Goal: Task Accomplishment & Management: Manage account settings

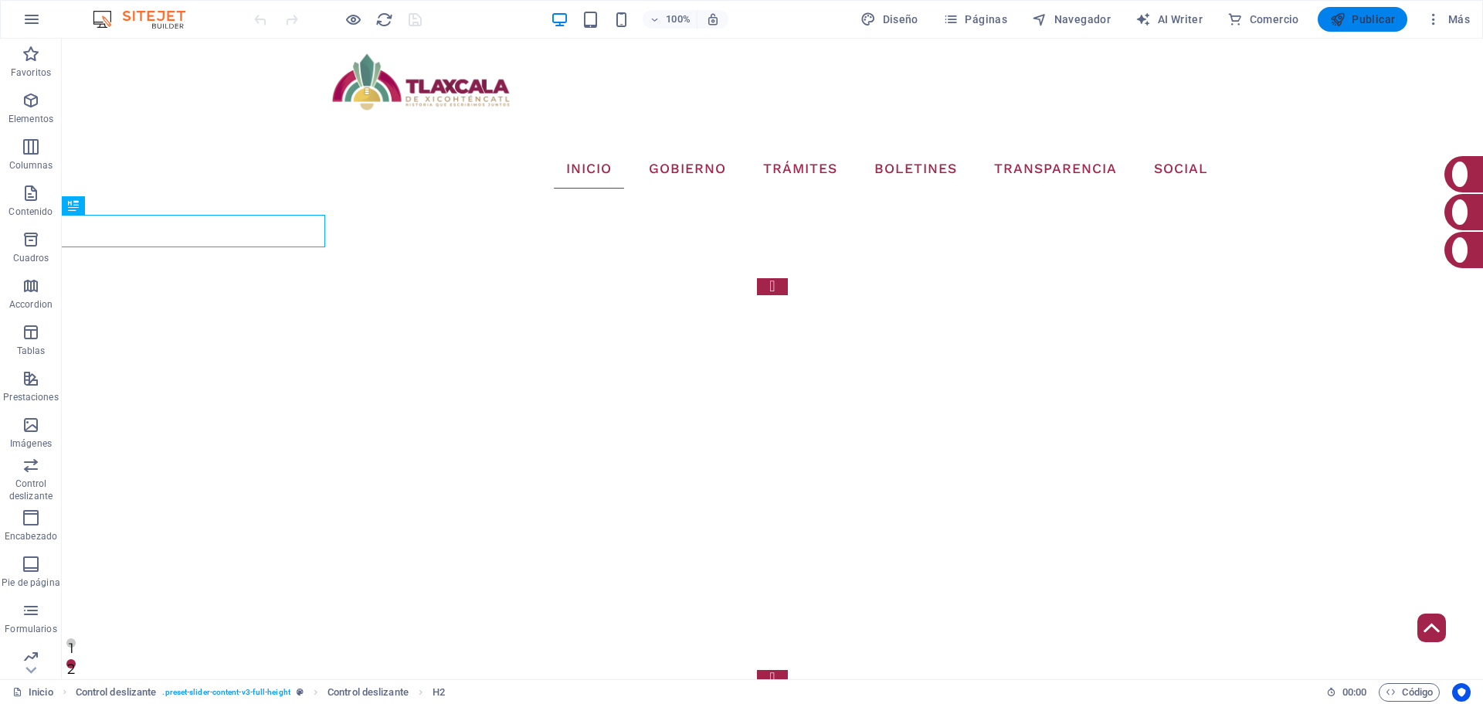
click at [1358, 25] on span "Publicar" at bounding box center [1363, 19] width 66 height 15
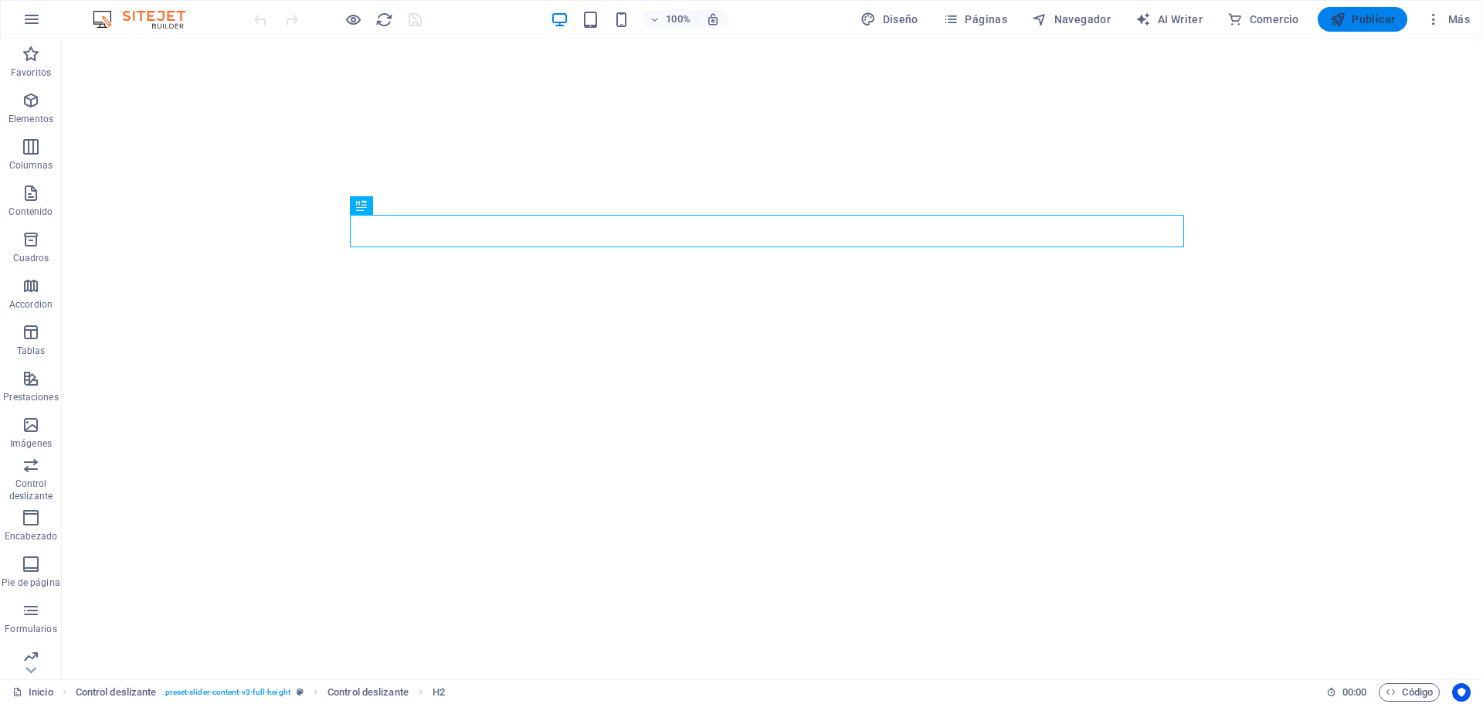
click at [1366, 19] on span "Publicar" at bounding box center [1363, 19] width 66 height 15
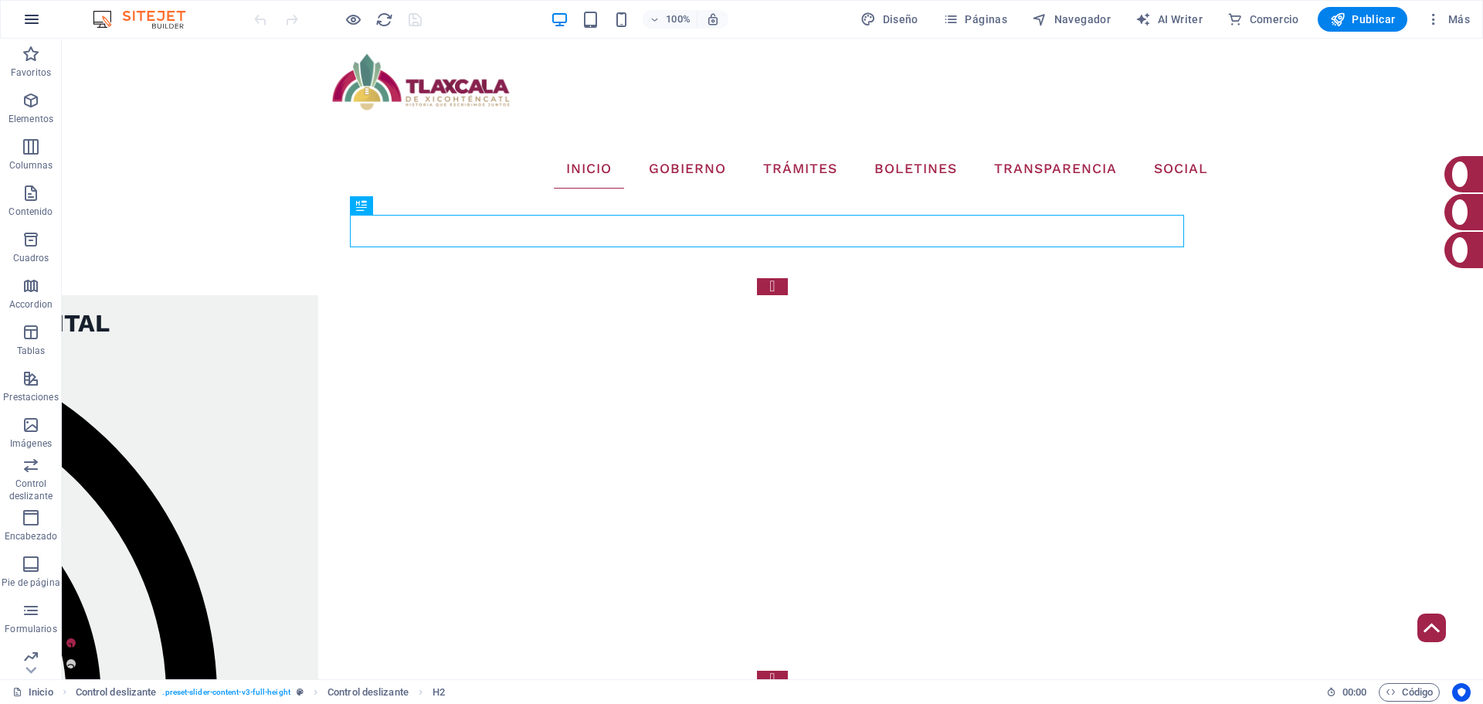
click at [36, 25] on icon "button" at bounding box center [31, 19] width 19 height 19
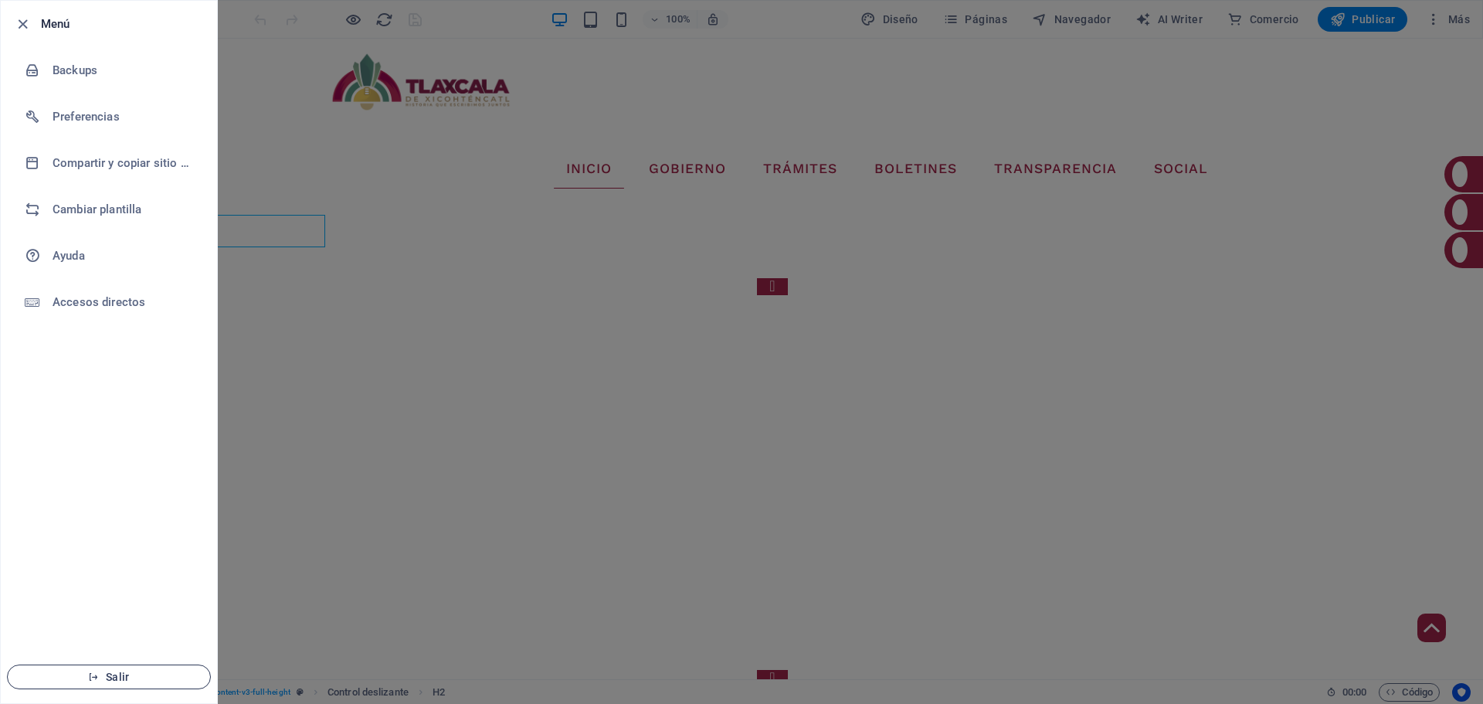
click at [138, 670] on button "Salir" at bounding box center [109, 676] width 204 height 25
